Goal: Information Seeking & Learning: Compare options

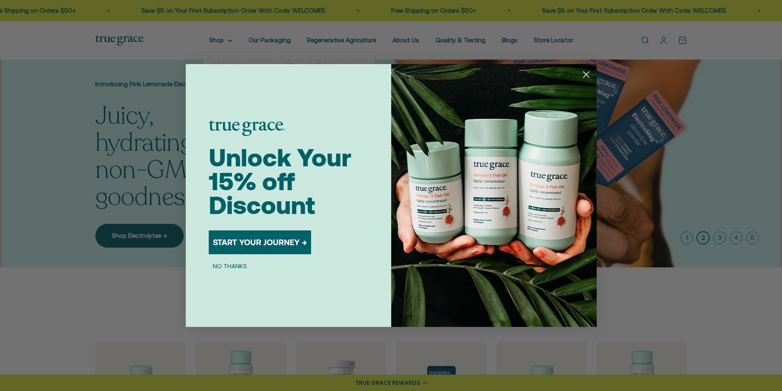
click at [293, 65] on div "Close dialog Unlock Your 15% off Discount START YOUR JOURNEY → NO THANKS Submit" at bounding box center [391, 195] width 411 height 263
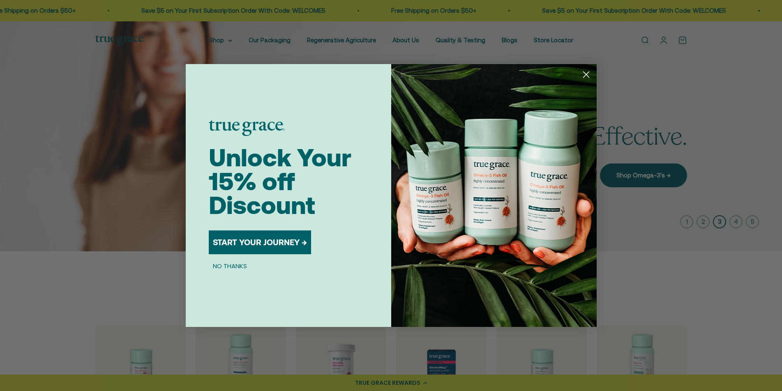
click at [587, 79] on circle "Close dialog" at bounding box center [586, 75] width 14 height 14
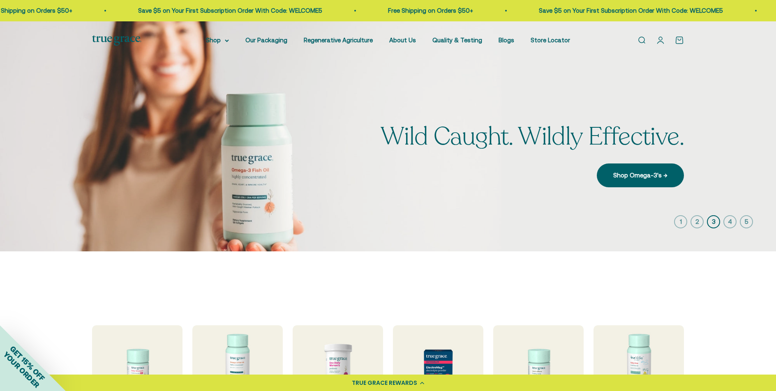
scroll to position [123, 0]
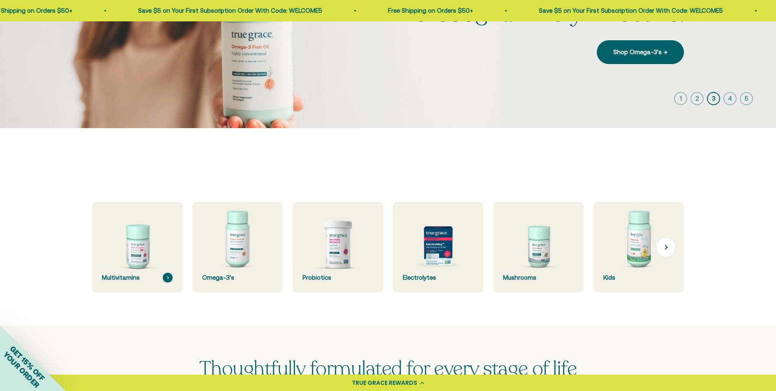
click at [158, 254] on img at bounding box center [137, 248] width 96 height 96
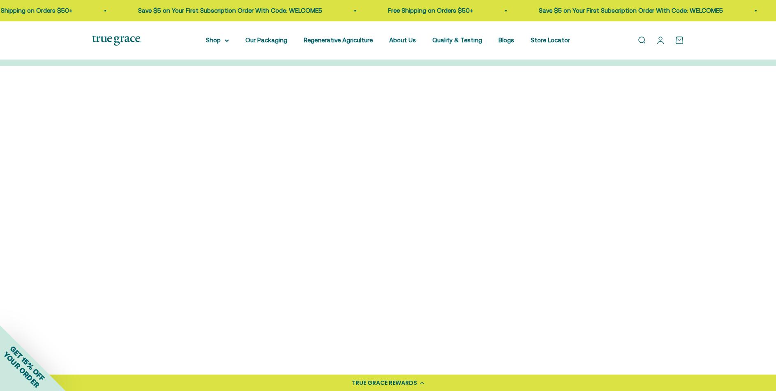
click at [150, 189] on img at bounding box center [162, 169] width 141 height 141
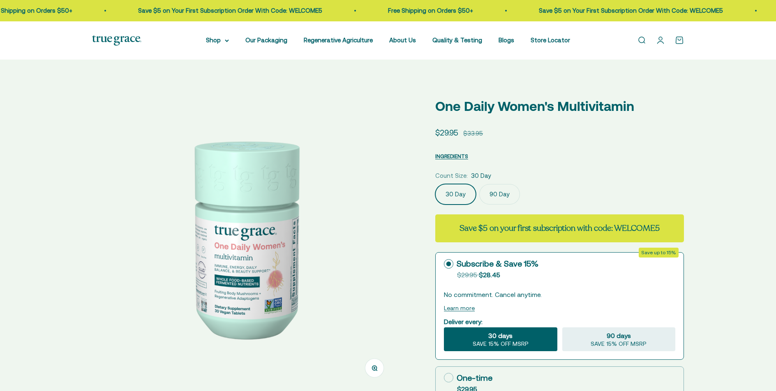
select select "3"
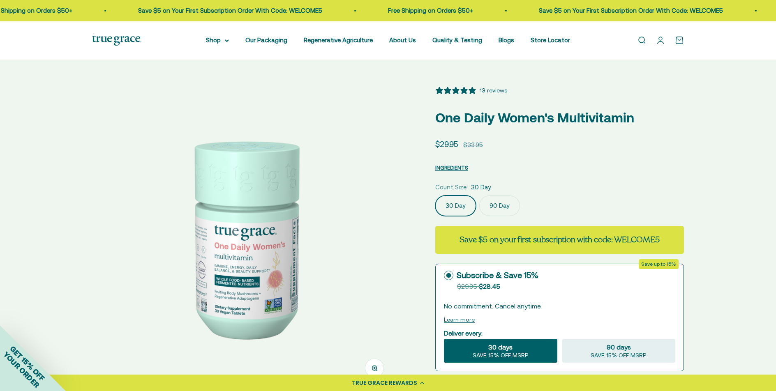
scroll to position [123, 0]
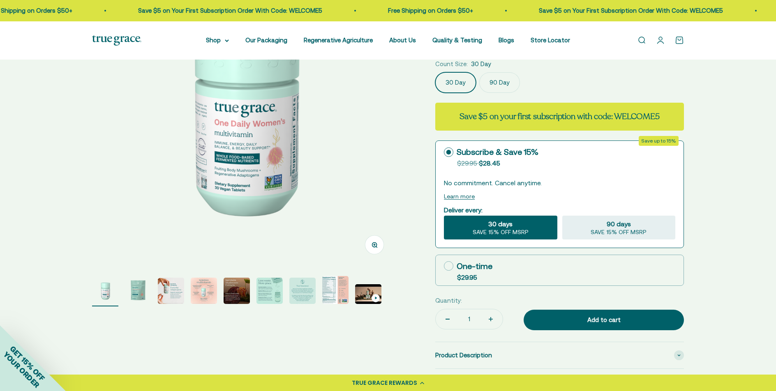
click at [142, 288] on img "Go to item 2" at bounding box center [138, 291] width 26 height 26
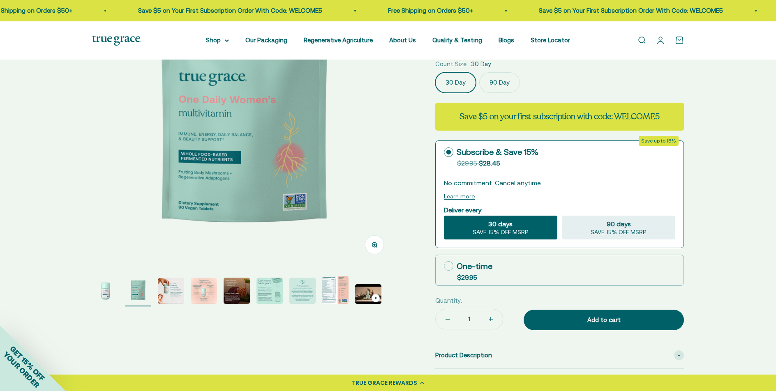
click at [171, 298] on img "Go to item 3" at bounding box center [171, 291] width 26 height 26
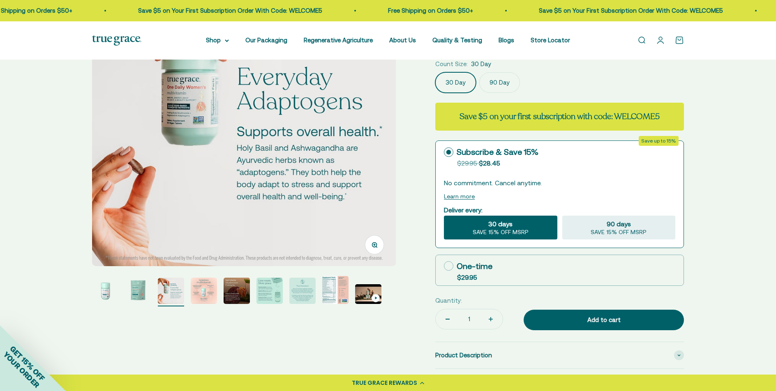
click at [205, 295] on img "Go to item 4" at bounding box center [204, 291] width 26 height 26
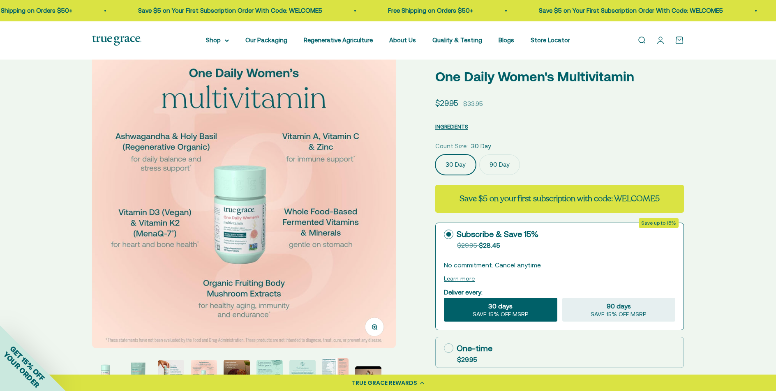
scroll to position [206, 0]
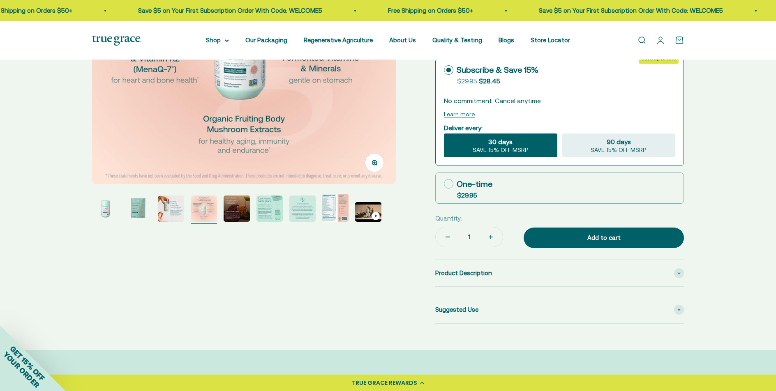
click at [312, 215] on img "Go to item 7" at bounding box center [302, 209] width 26 height 26
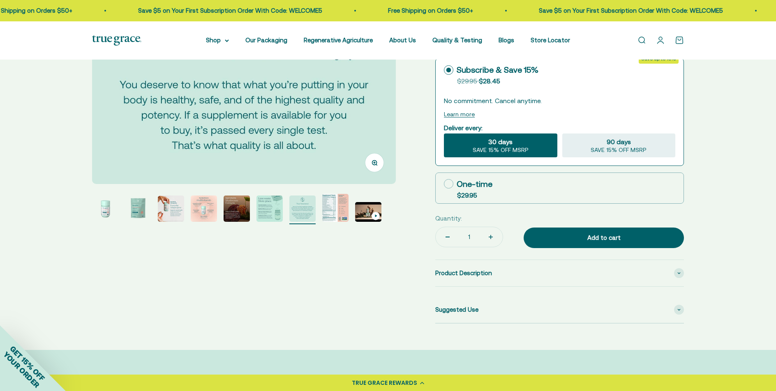
click at [272, 208] on img "Go to item 6" at bounding box center [269, 209] width 26 height 26
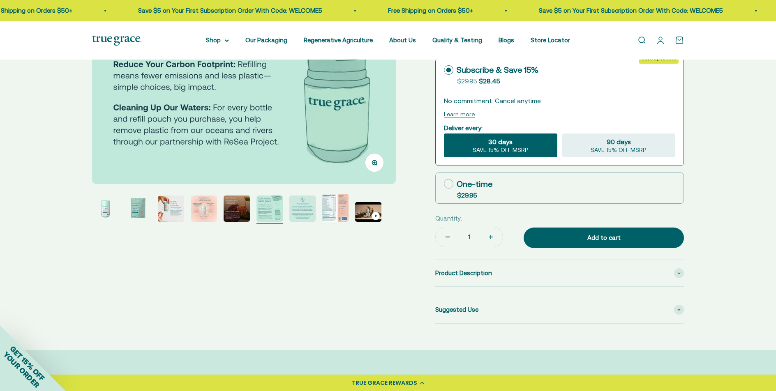
click at [326, 215] on img "Go to item 8" at bounding box center [335, 208] width 26 height 28
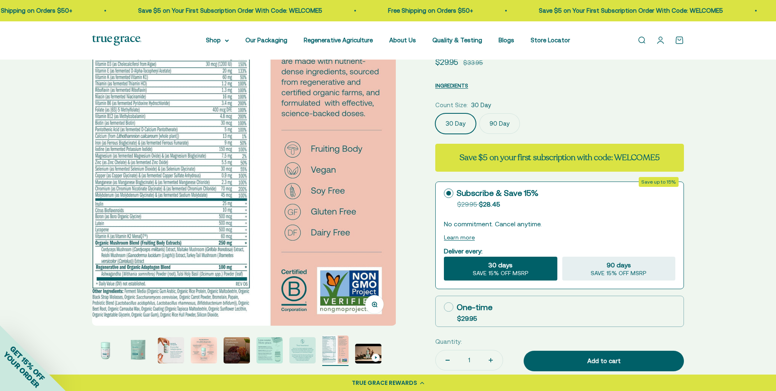
scroll to position [0, 0]
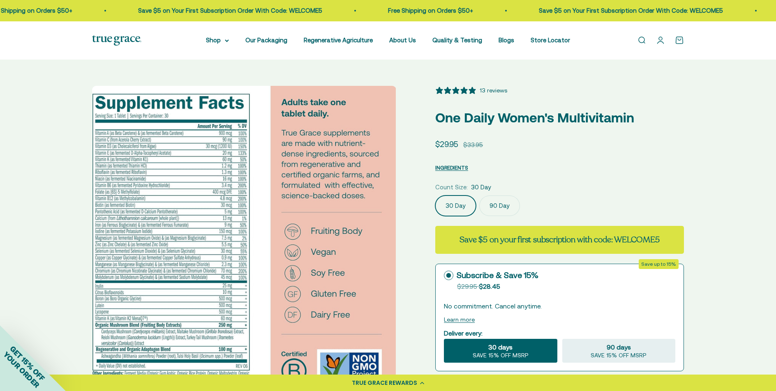
click at [209, 184] on img at bounding box center [244, 247] width 304 height 322
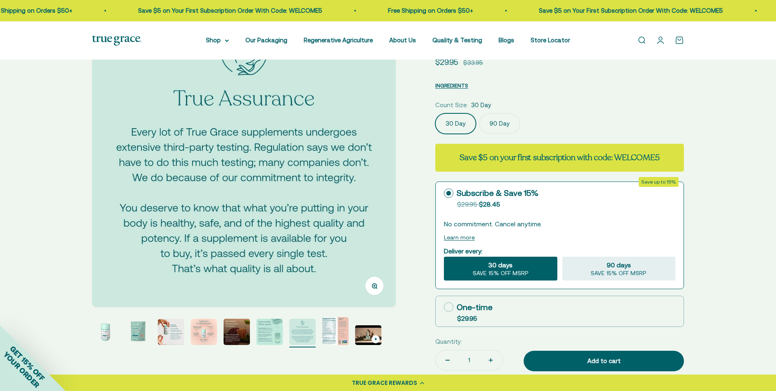
scroll to position [123, 0]
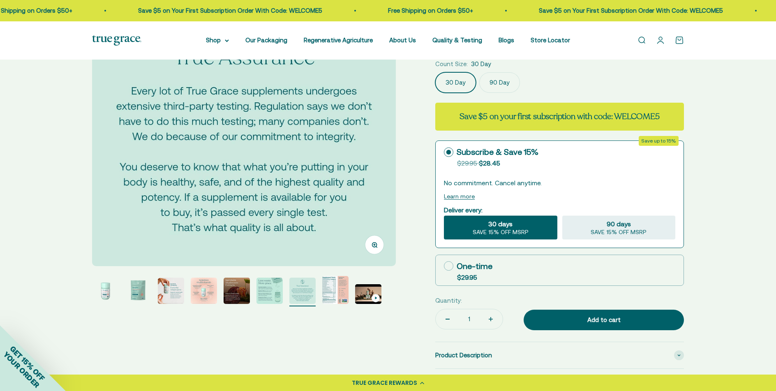
click at [341, 293] on img "Go to item 8" at bounding box center [335, 290] width 26 height 28
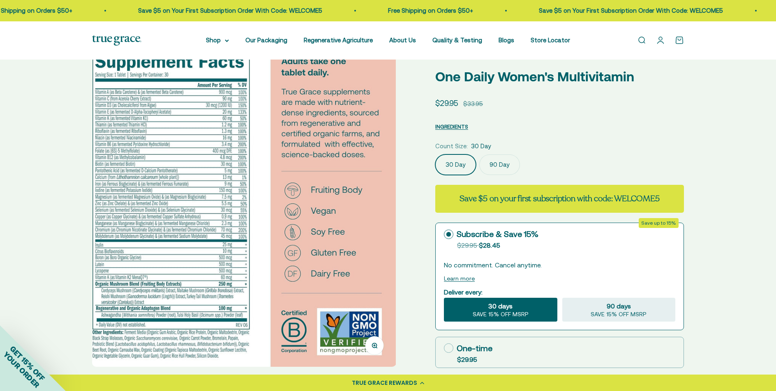
scroll to position [164, 0]
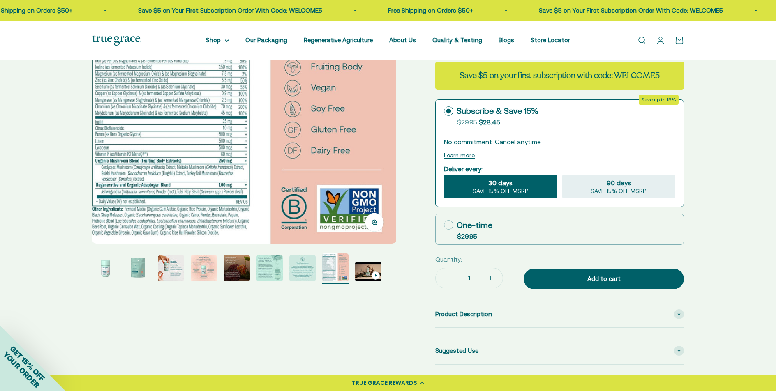
click at [379, 222] on button "Zoom" at bounding box center [374, 222] width 18 height 18
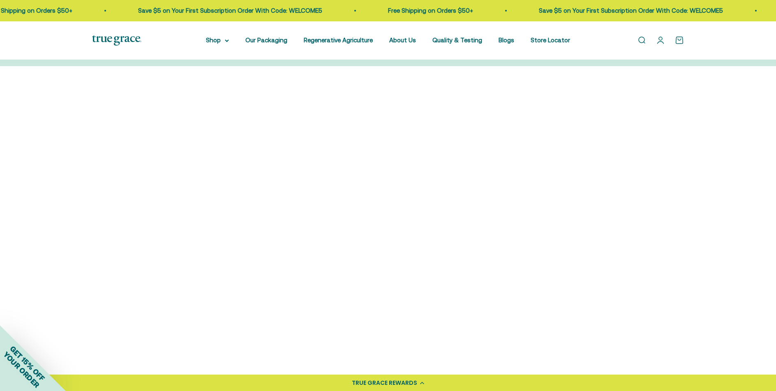
click at [176, 196] on img at bounding box center [162, 169] width 141 height 141
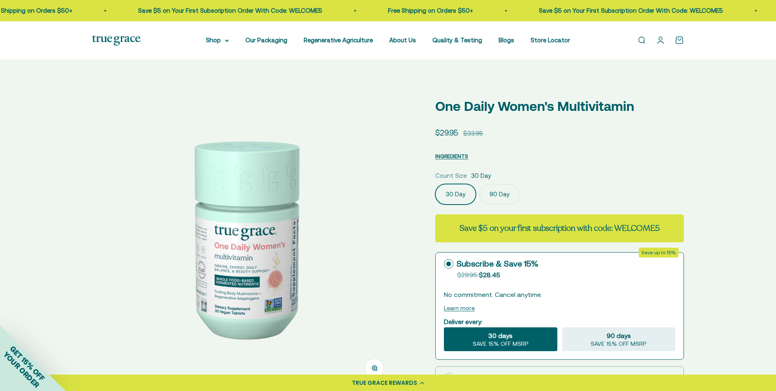
select select "3"
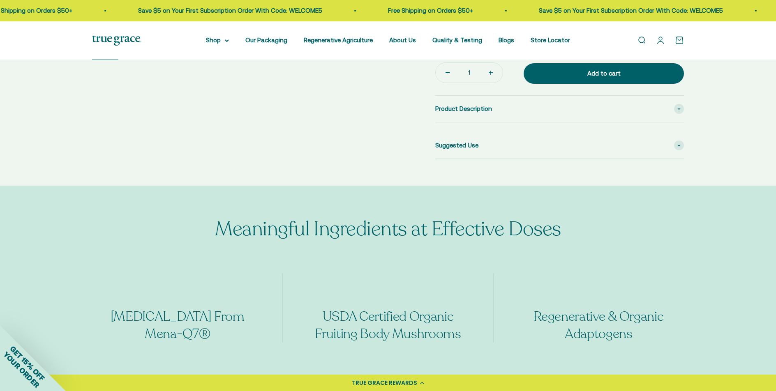
scroll to position [411, 0]
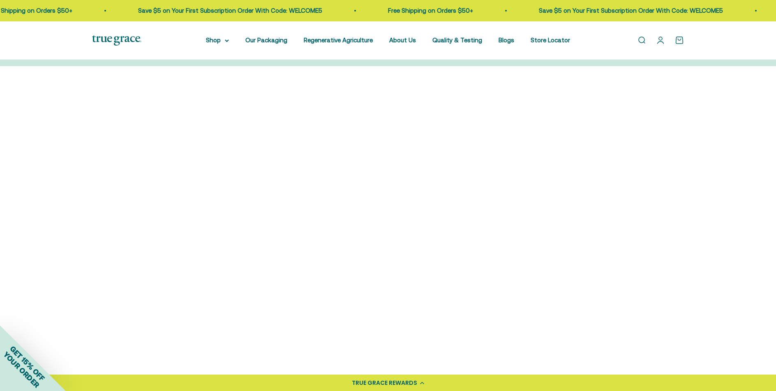
click at [467, 183] on img at bounding box center [463, 169] width 141 height 141
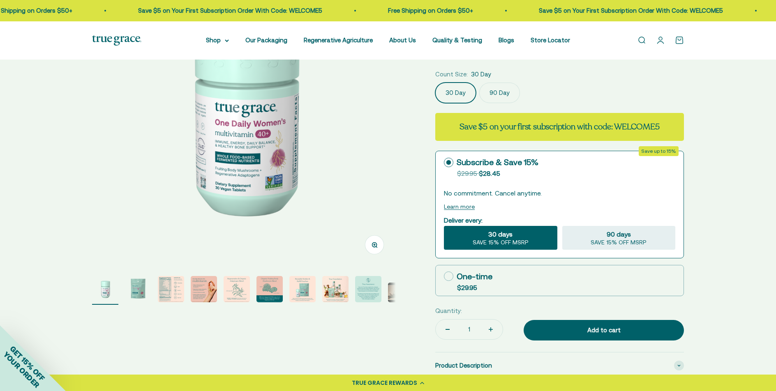
click at [166, 286] on img "Go to item 3" at bounding box center [171, 289] width 26 height 26
select select "3"
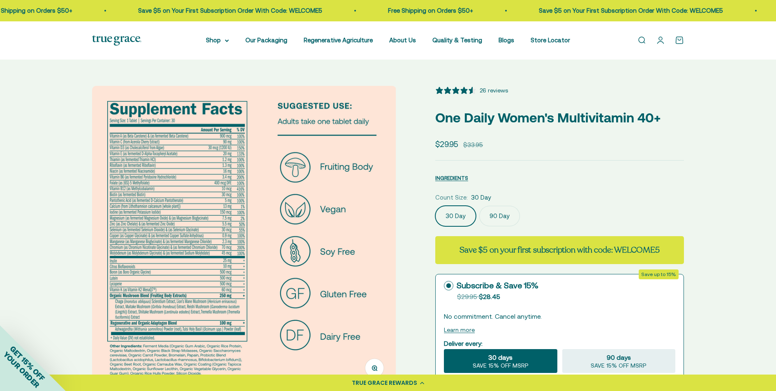
click at [370, 368] on button "Zoom" at bounding box center [374, 368] width 18 height 18
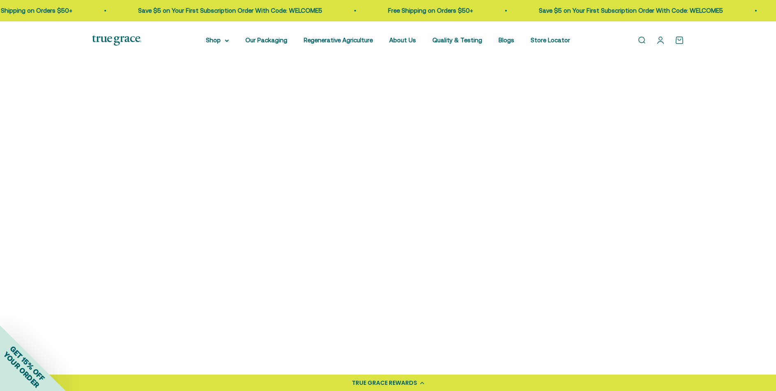
scroll to position [288, 0]
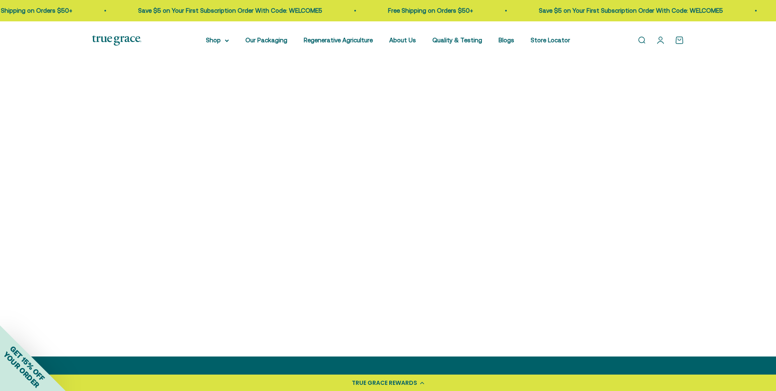
click at [158, 231] on img at bounding box center [162, 209] width 141 height 141
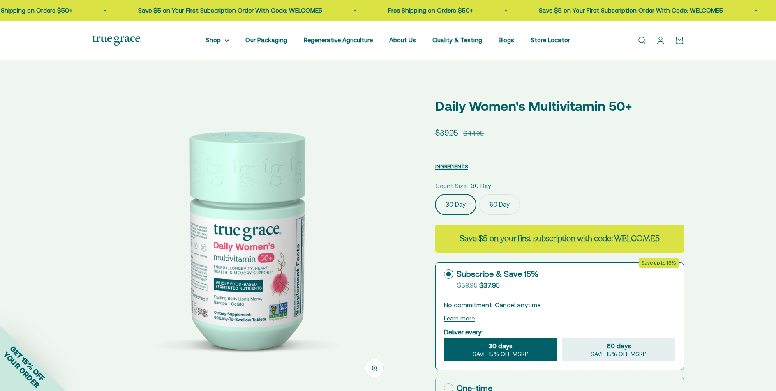
select select "3"
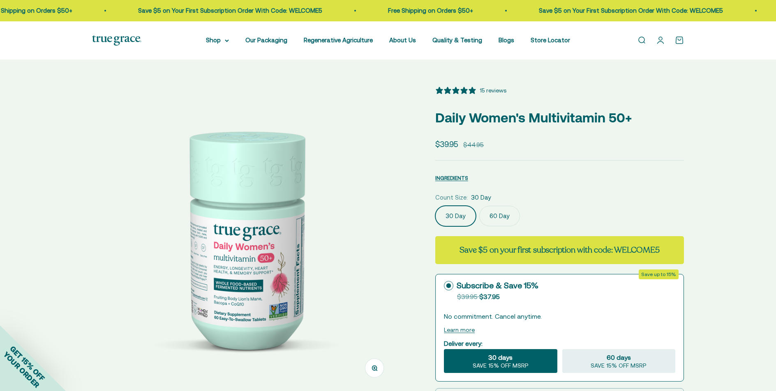
scroll to position [82, 0]
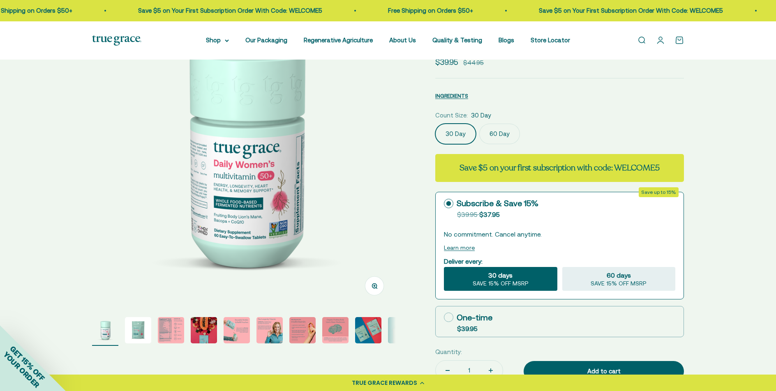
click at [172, 332] on img "Go to item 3" at bounding box center [171, 330] width 26 height 26
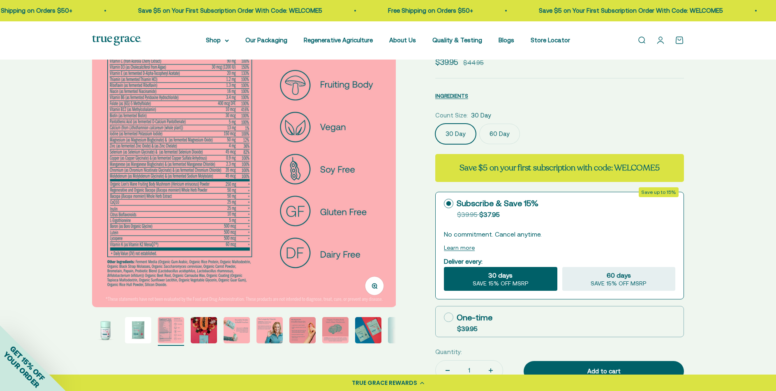
click at [372, 289] on button "Zoom" at bounding box center [374, 286] width 18 height 18
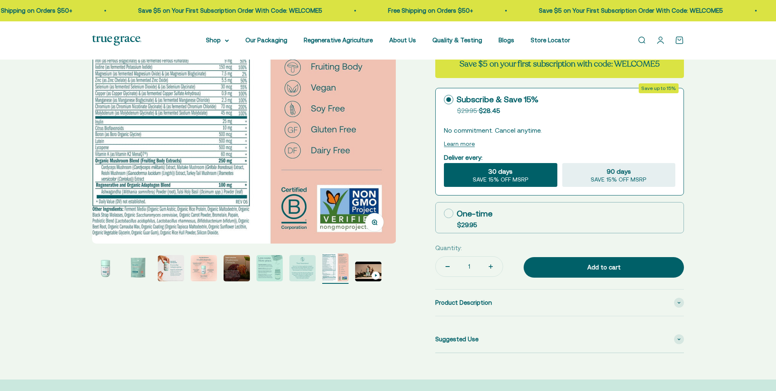
select select "3"
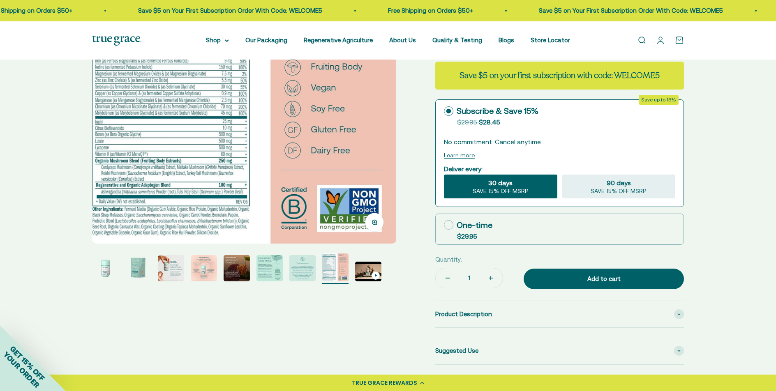
click at [371, 277] on img "Go to item 9" at bounding box center [368, 272] width 26 height 20
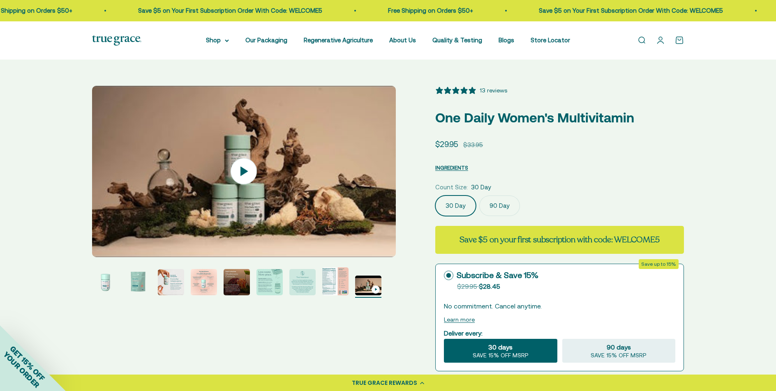
click at [329, 286] on img "Go to item 8" at bounding box center [335, 282] width 26 height 28
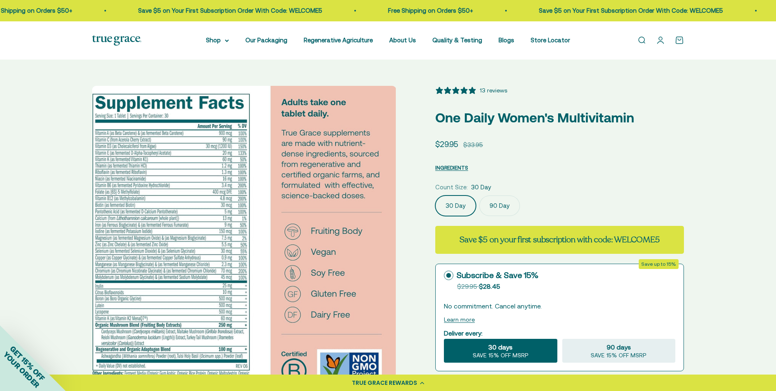
scroll to position [82, 0]
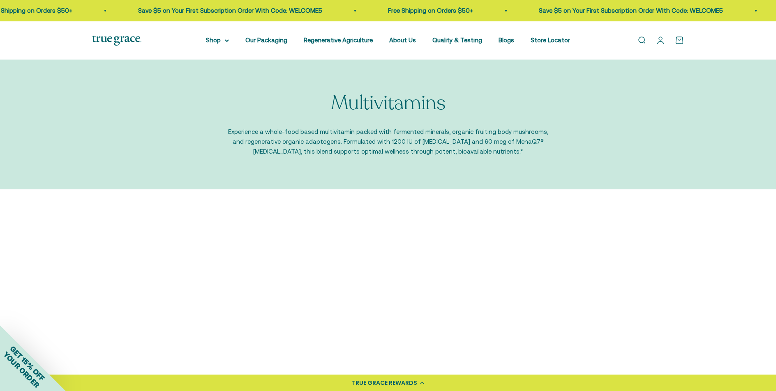
scroll to position [206, 0]
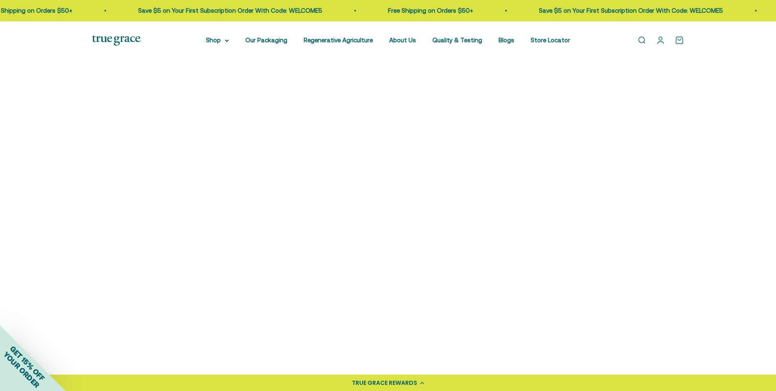
click at [162, 286] on img at bounding box center [162, 292] width 141 height 141
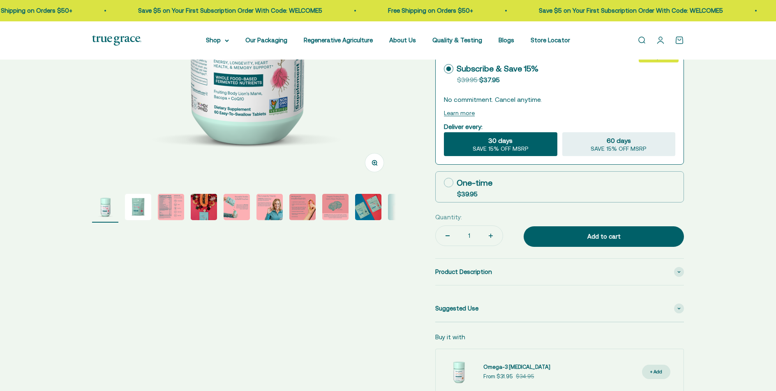
click at [168, 206] on img "Go to item 3" at bounding box center [171, 207] width 26 height 26
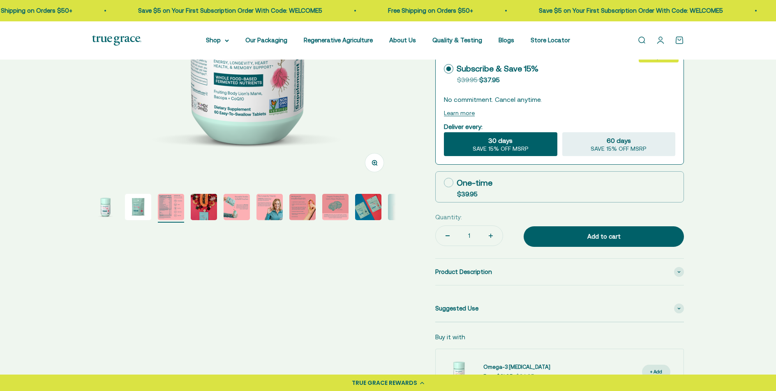
scroll to position [0, 627]
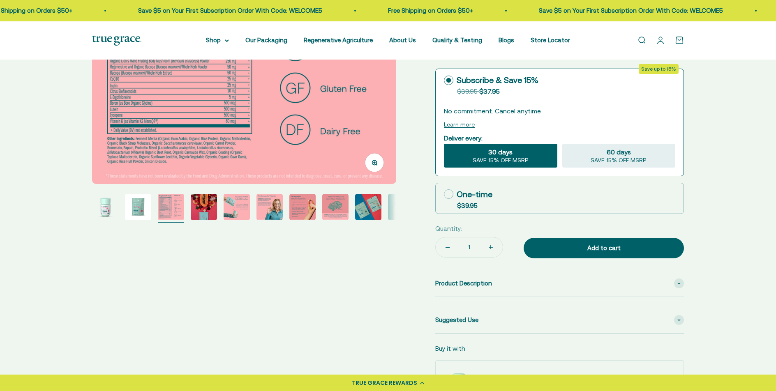
select select "3"
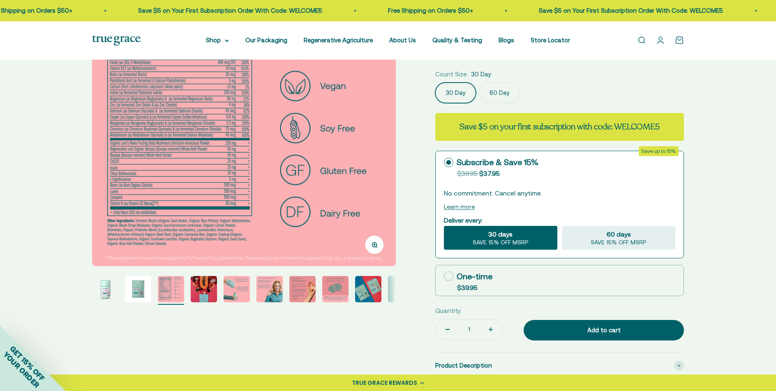
scroll to position [329, 0]
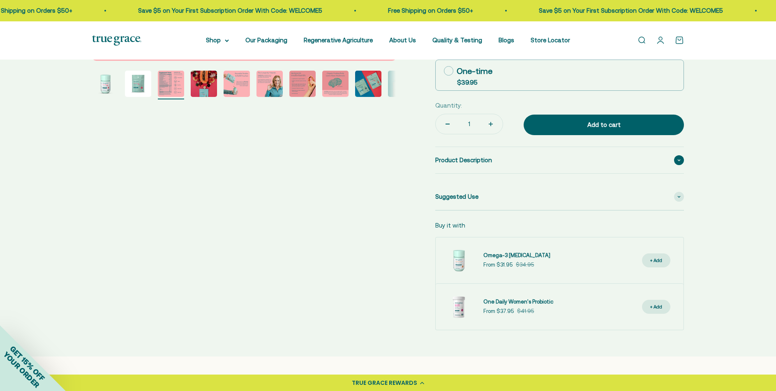
click at [446, 161] on span "Product Description" at bounding box center [463, 160] width 57 height 10
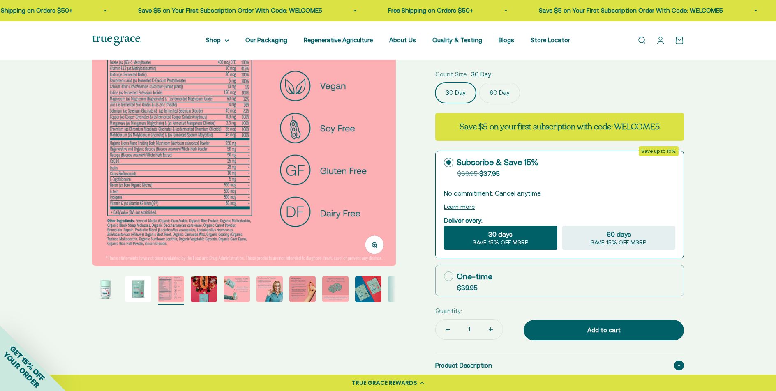
scroll to position [0, 0]
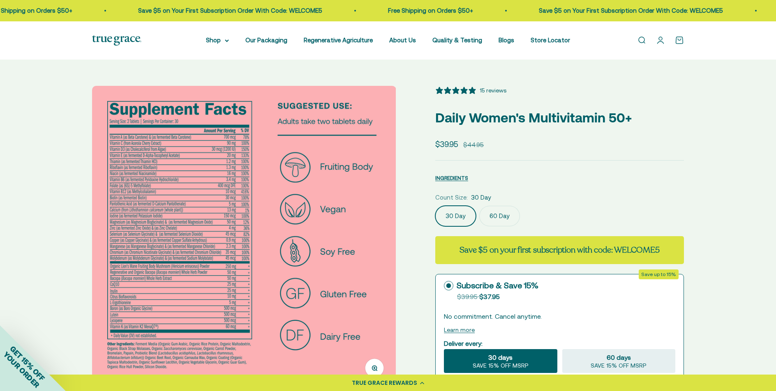
click at [377, 366] on icon "button" at bounding box center [375, 368] width 6 height 6
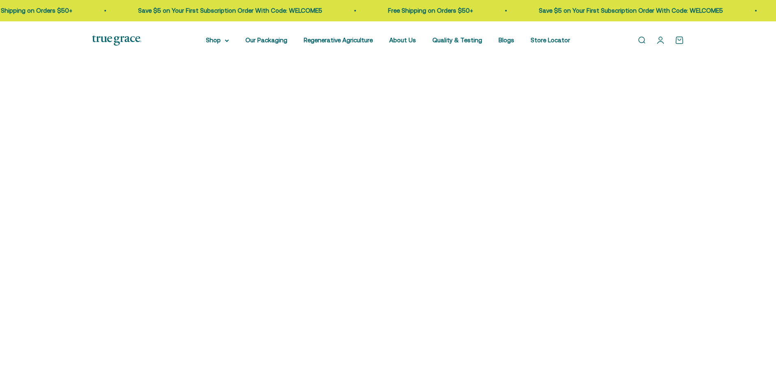
click at [171, 294] on img at bounding box center [162, 278] width 141 height 141
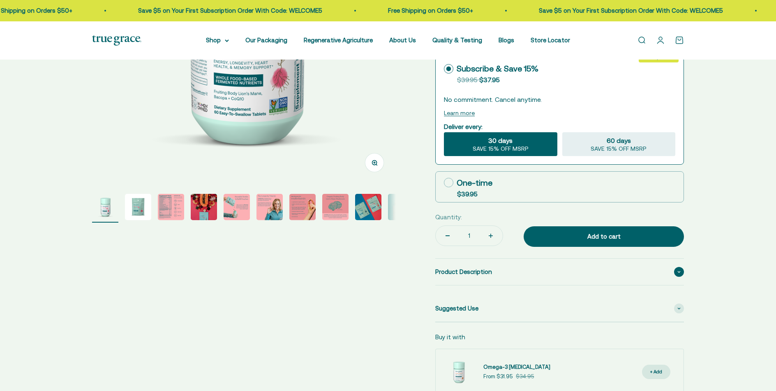
scroll to position [206, 0]
click at [496, 275] on div "Product Description" at bounding box center [559, 272] width 249 height 26
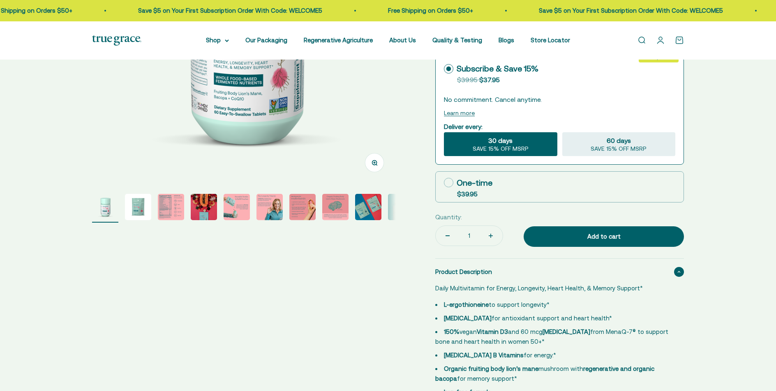
scroll to position [0, 0]
select select "3"
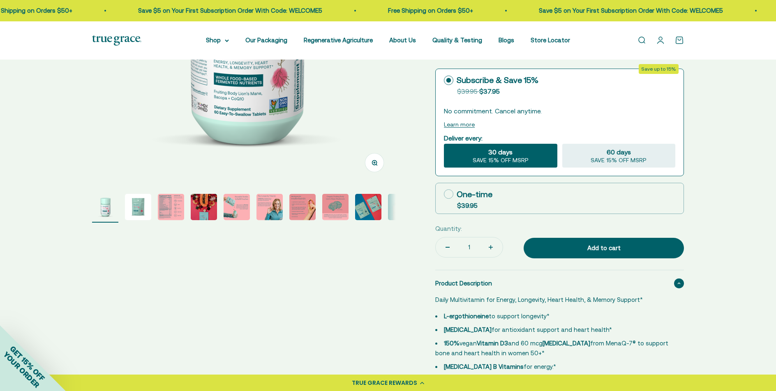
scroll to position [82, 0]
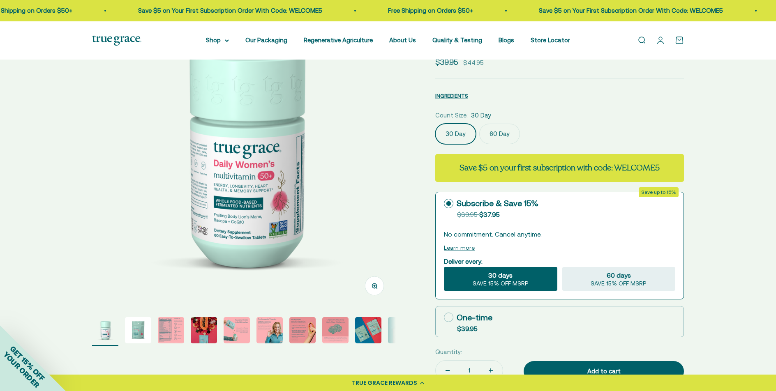
click at [166, 333] on img "Go to item 3" at bounding box center [171, 330] width 26 height 26
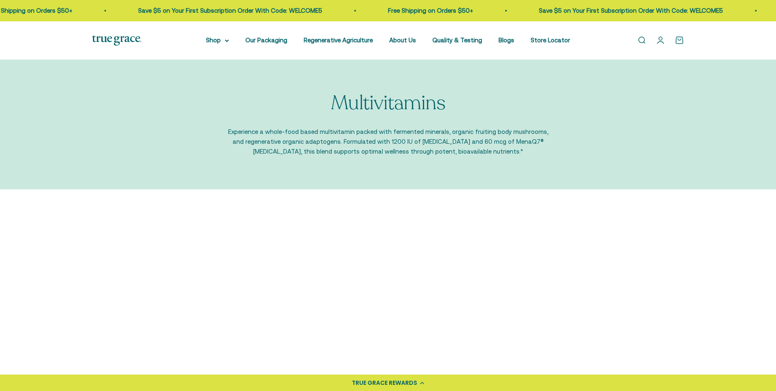
click at [485, 222] on img at bounding box center [463, 292] width 141 height 141
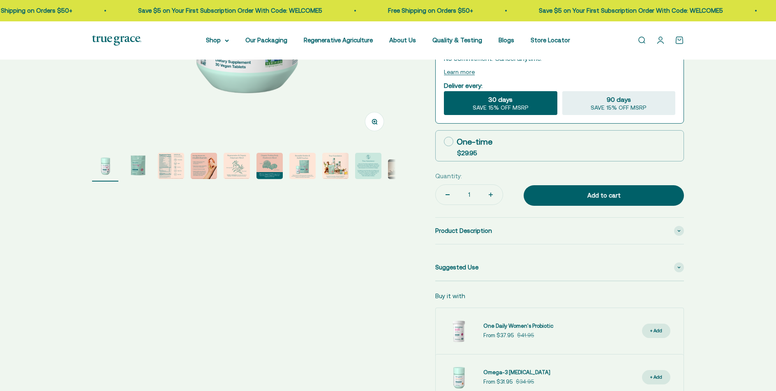
click at [166, 160] on img "Go to item 3" at bounding box center [171, 166] width 26 height 26
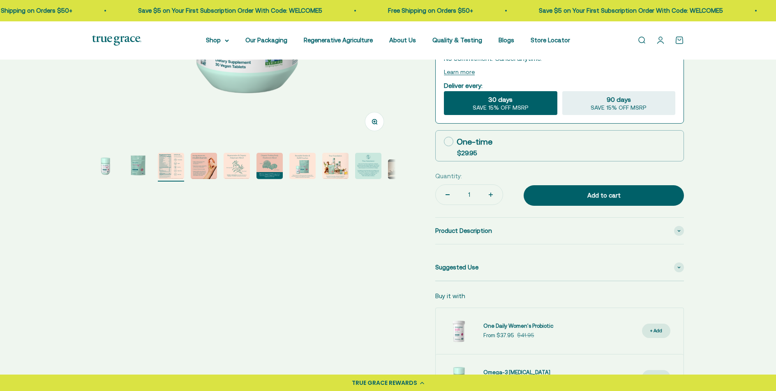
scroll to position [0, 627]
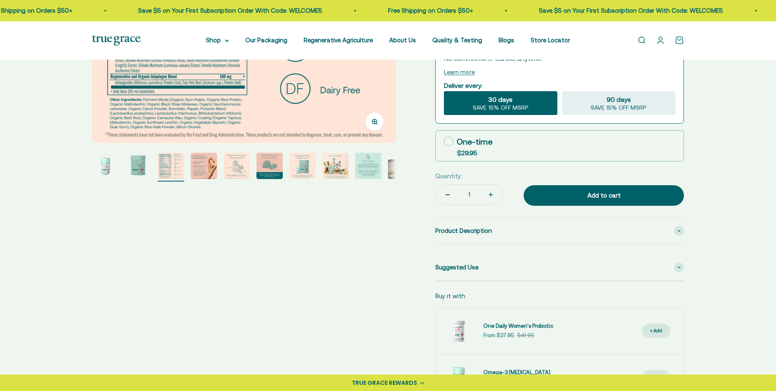
select select "3"
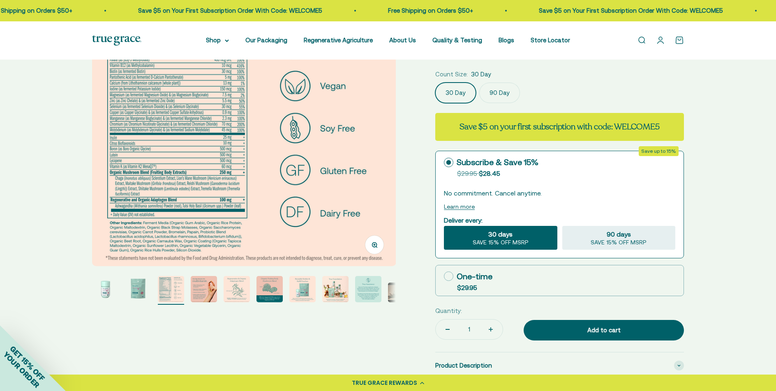
scroll to position [164, 0]
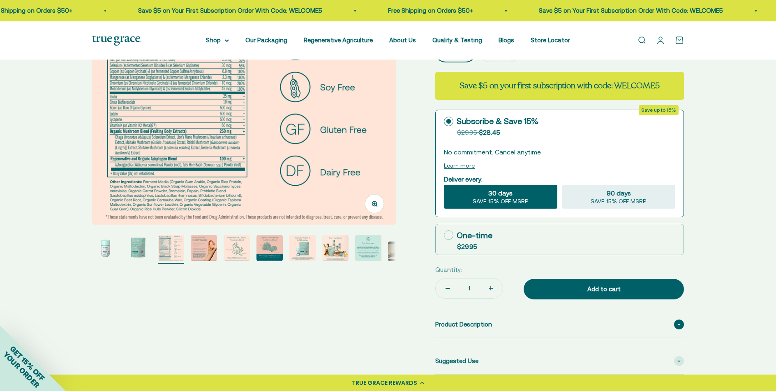
click at [437, 321] on span "Product Description" at bounding box center [463, 325] width 57 height 10
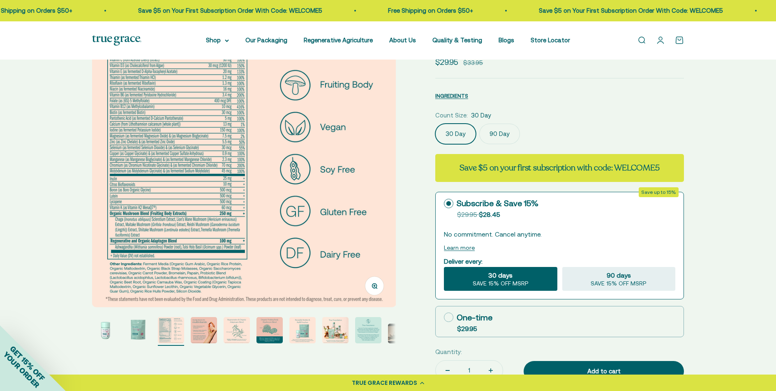
scroll to position [0, 0]
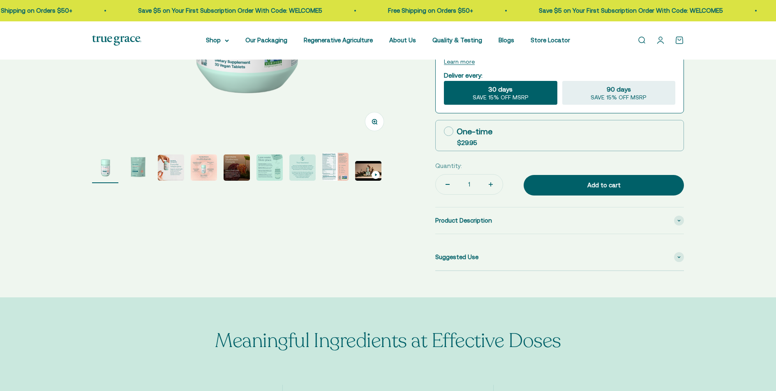
select select "3"
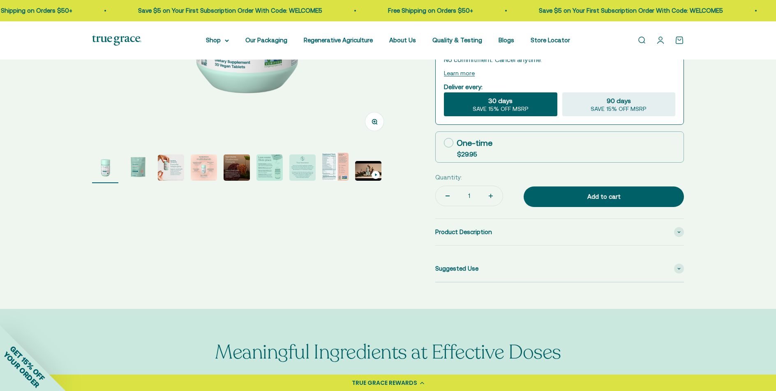
click at [343, 169] on img "Go to item 8" at bounding box center [335, 167] width 26 height 28
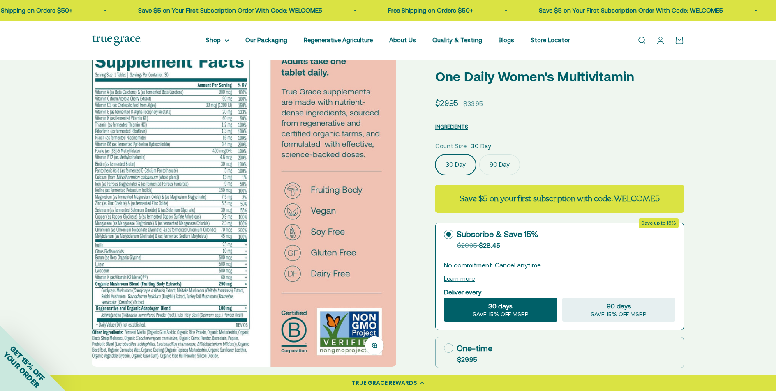
scroll to position [164, 0]
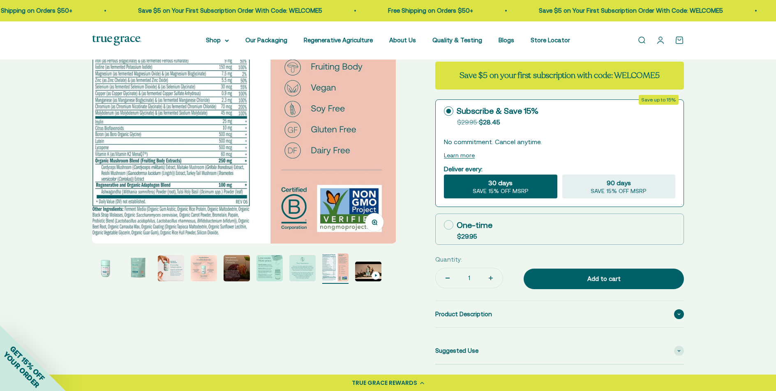
click at [467, 309] on span "Product Description" at bounding box center [463, 314] width 57 height 10
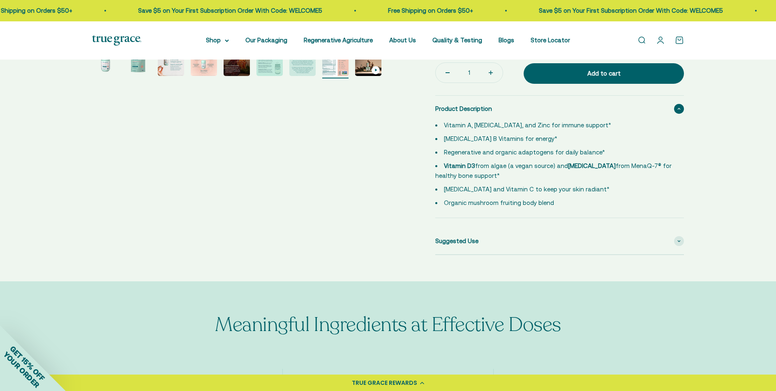
scroll to position [247, 0]
